Goal: Use online tool/utility: Utilize a website feature to perform a specific function

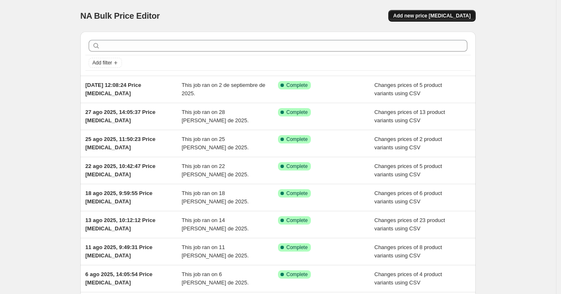
click at [456, 14] on span "Add new price change job" at bounding box center [431, 15] width 77 height 7
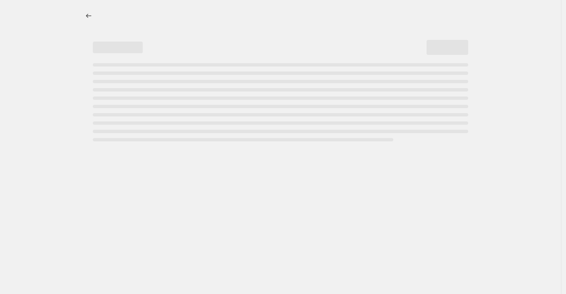
select select "percentage"
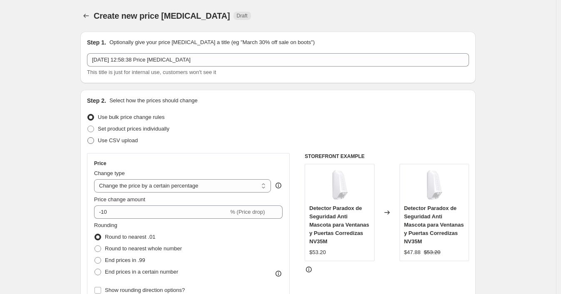
click at [110, 139] on span "Use CSV upload" at bounding box center [118, 140] width 40 height 6
click at [88, 138] on input "Use CSV upload" at bounding box center [87, 137] width 0 height 0
radio input "true"
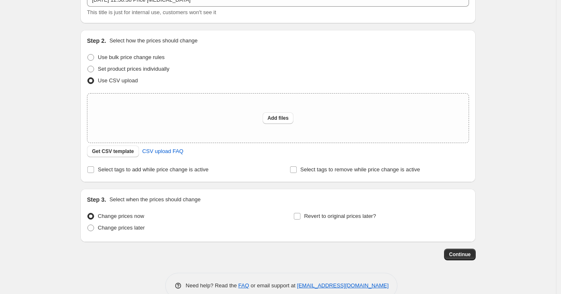
scroll to position [77, 0]
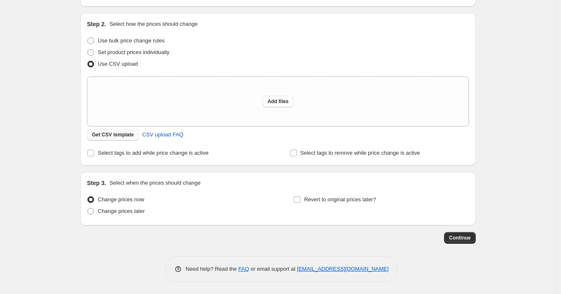
click at [110, 132] on span "Get CSV template" at bounding box center [113, 134] width 42 height 7
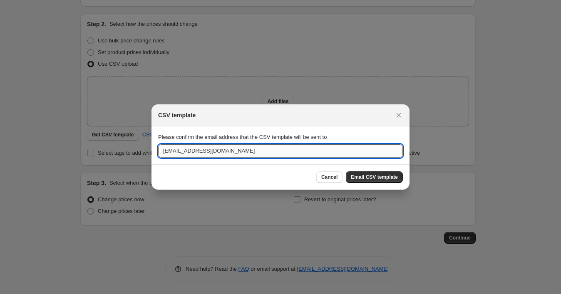
click at [242, 149] on input "ssolutionit2021@gmail.com" at bounding box center [280, 150] width 245 height 13
paste input "wshopify738"
type input "wshopify738@gmail.com"
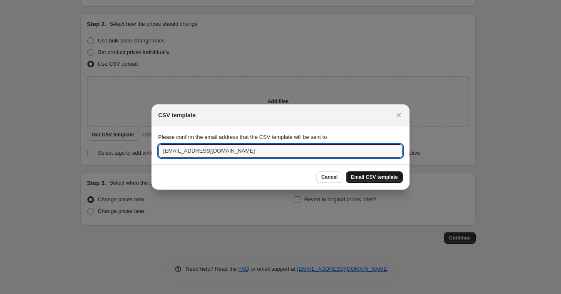
click at [351, 176] on span "Email CSV template" at bounding box center [374, 177] width 47 height 7
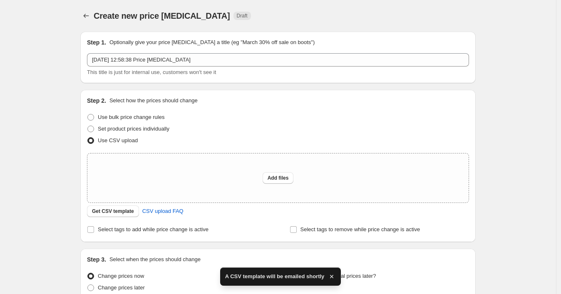
scroll to position [77, 0]
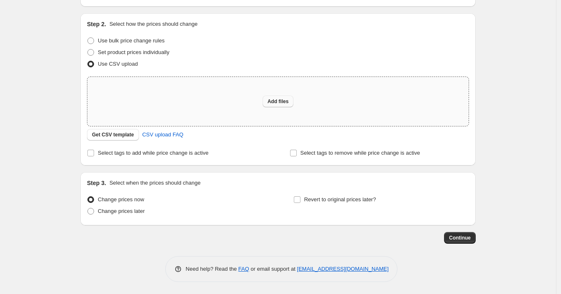
click at [274, 102] on span "Add files" at bounding box center [277, 101] width 21 height 7
type input "C:\fakepath\05092025_1309 p3.csv"
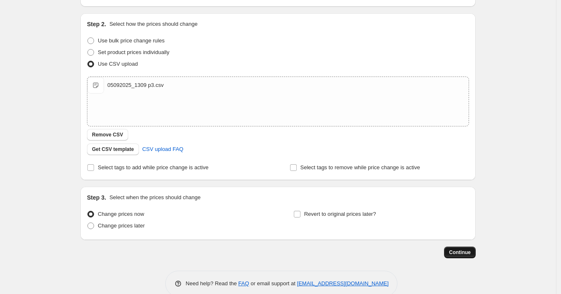
click at [470, 252] on span "Continue" at bounding box center [460, 252] width 22 height 7
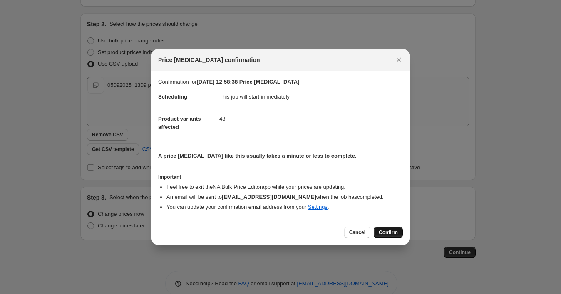
click at [375, 233] on button "Confirm" at bounding box center [387, 233] width 29 height 12
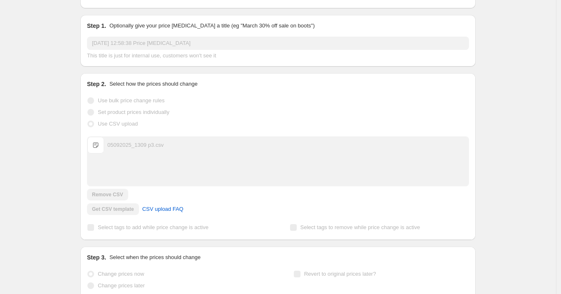
scroll to position [98, 0]
